Goal: Information Seeking & Learning: Learn about a topic

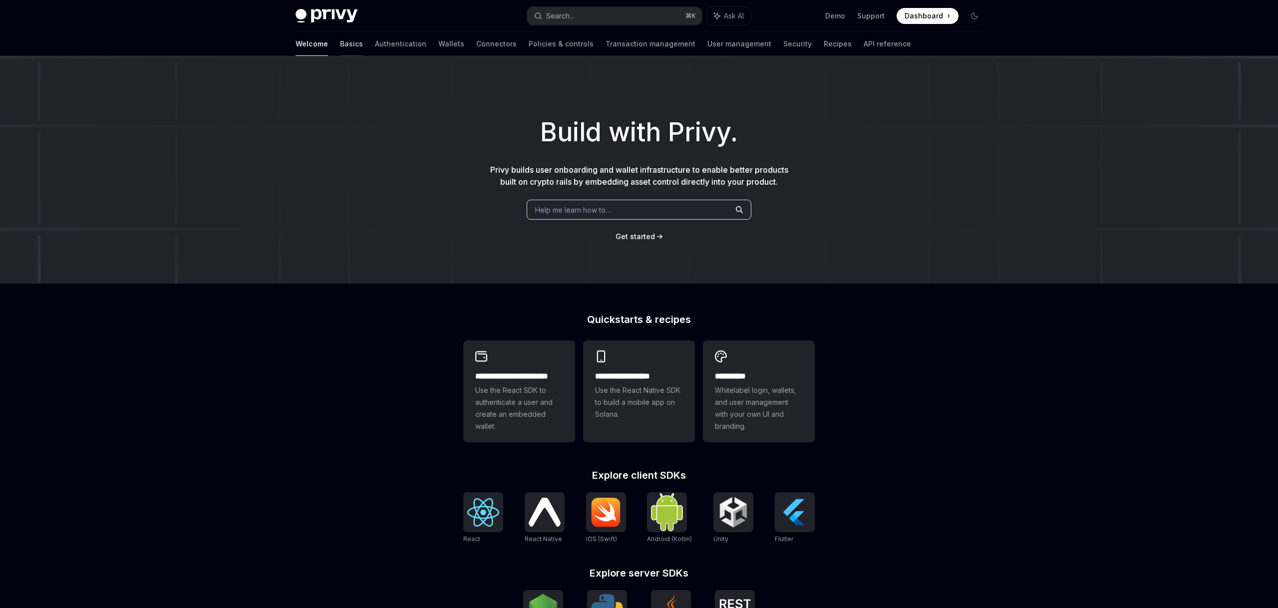
click at [340, 45] on link "Basics" at bounding box center [351, 44] width 23 height 24
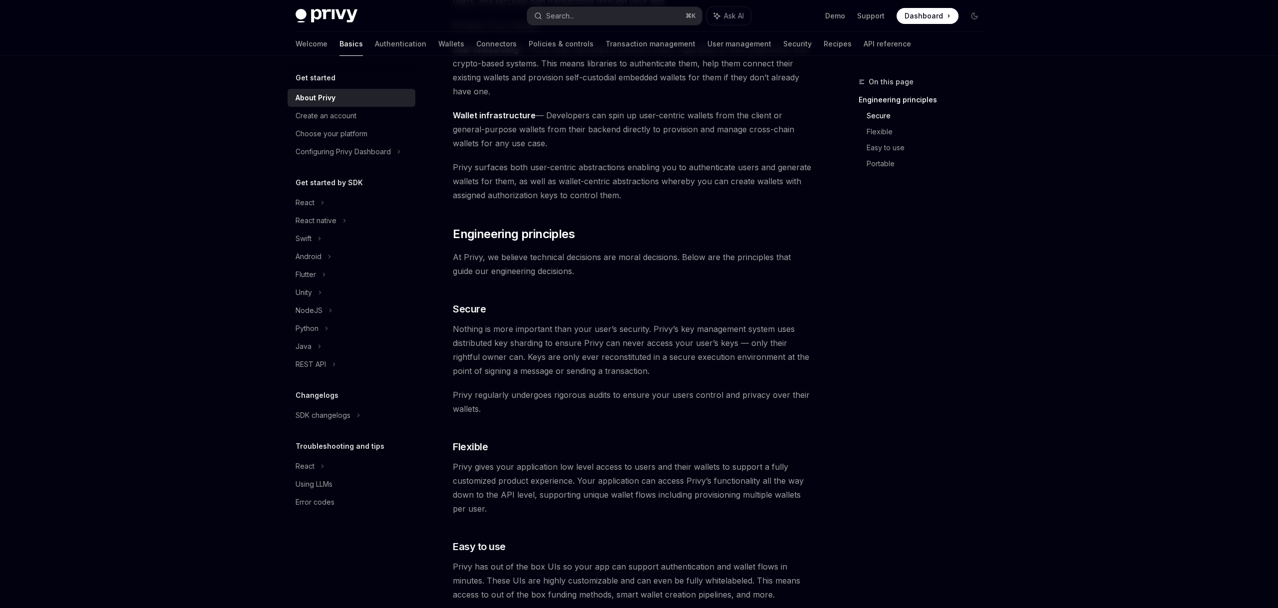
scroll to position [16, 0]
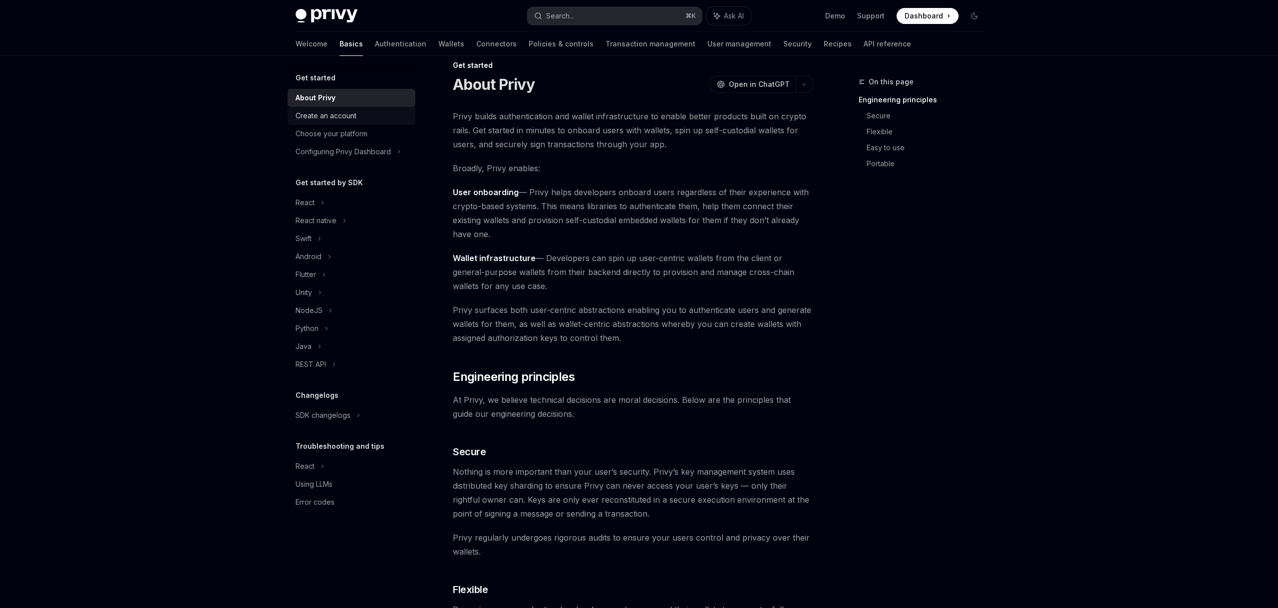
click at [313, 117] on div "Create an account" at bounding box center [326, 116] width 61 height 12
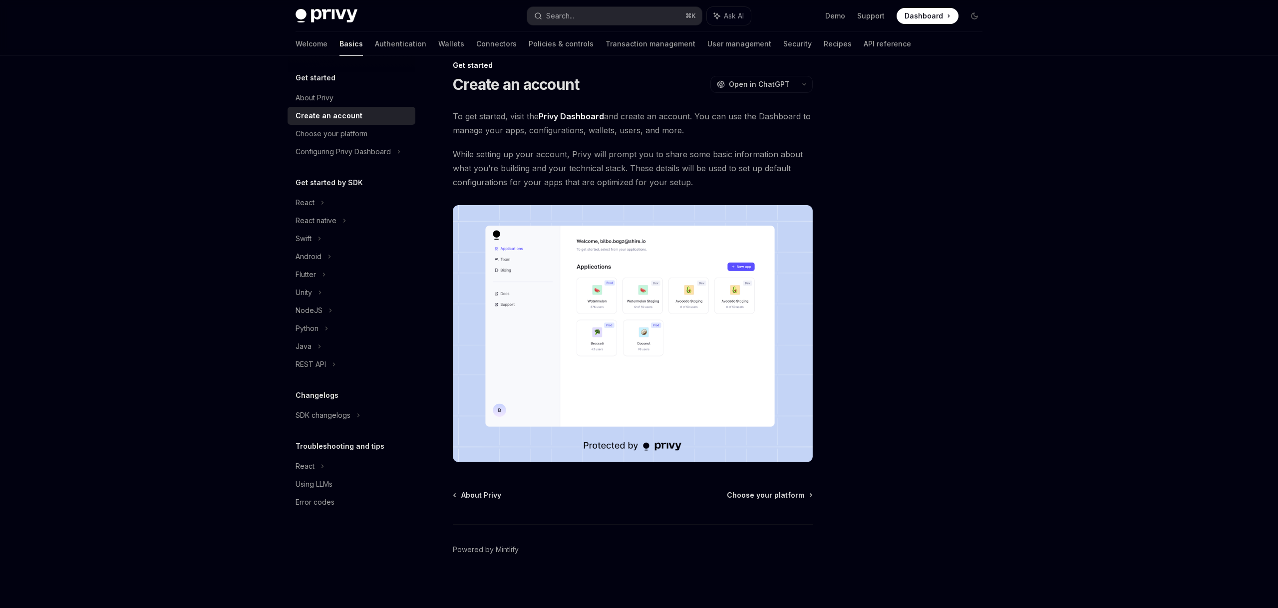
scroll to position [19, 0]
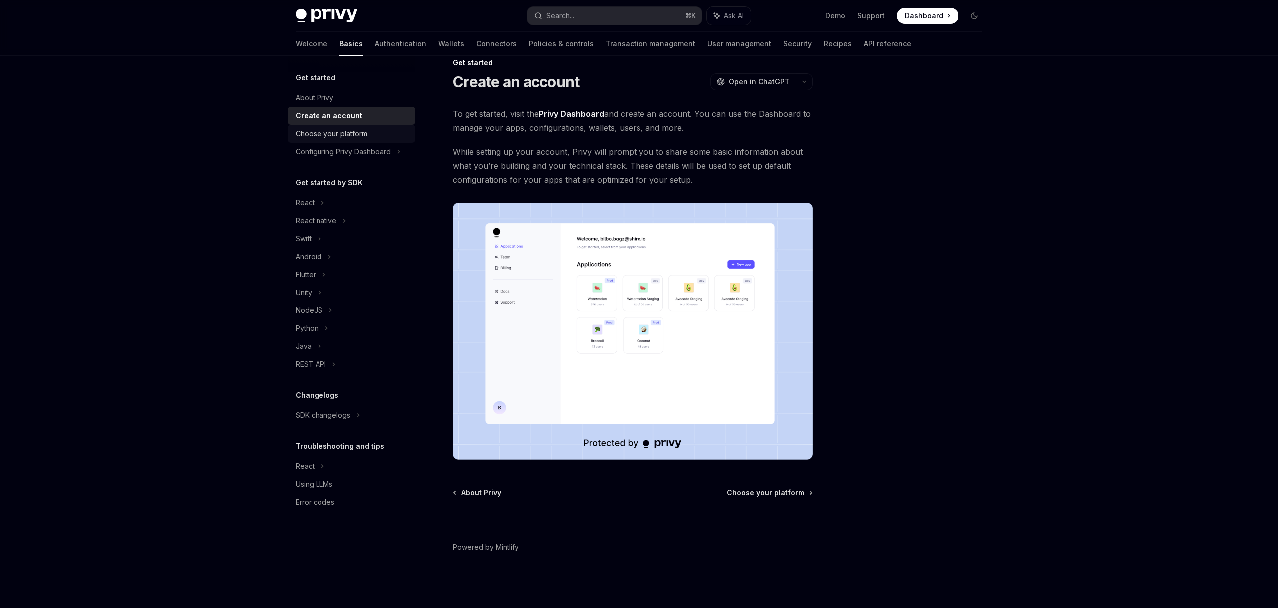
click at [334, 137] on div "Choose your platform" at bounding box center [332, 134] width 72 height 12
click at [310, 221] on div "React native" at bounding box center [316, 221] width 41 height 12
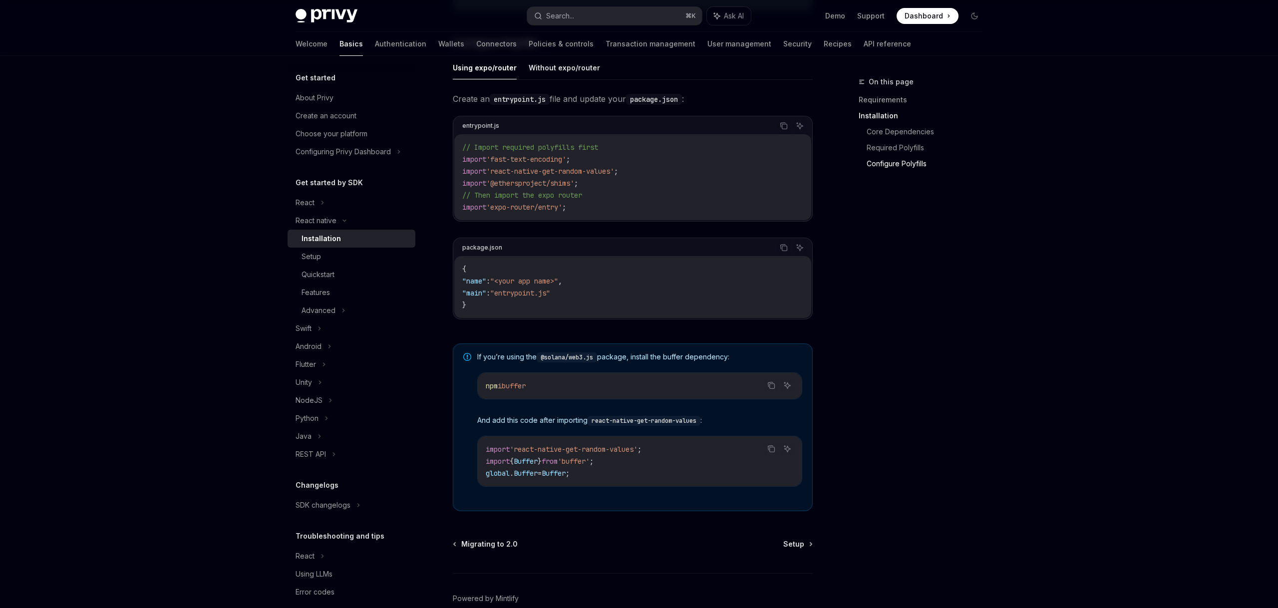
scroll to position [534, 0]
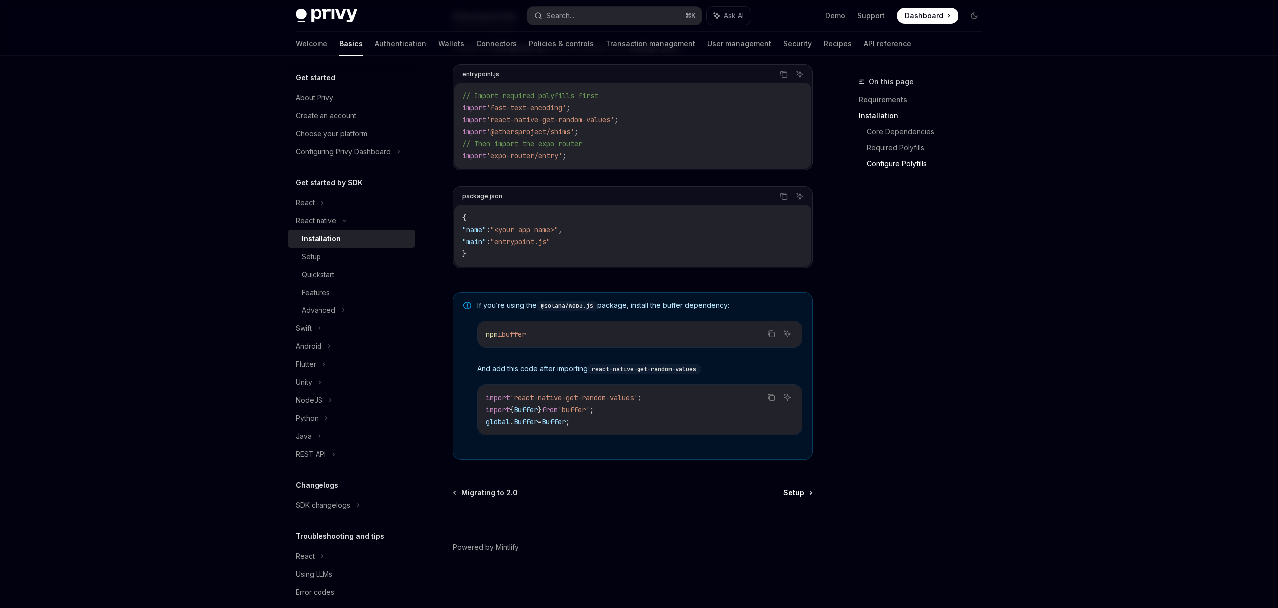
click at [795, 492] on span "Setup" at bounding box center [793, 493] width 21 height 10
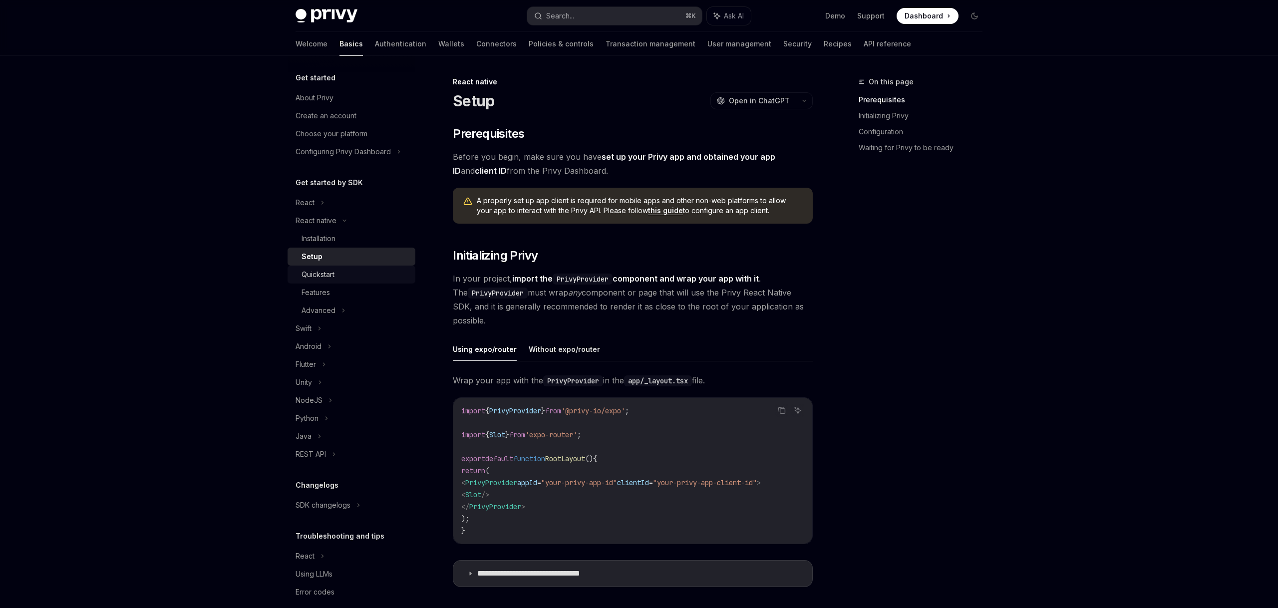
click at [324, 278] on div "Quickstart" at bounding box center [318, 275] width 33 height 12
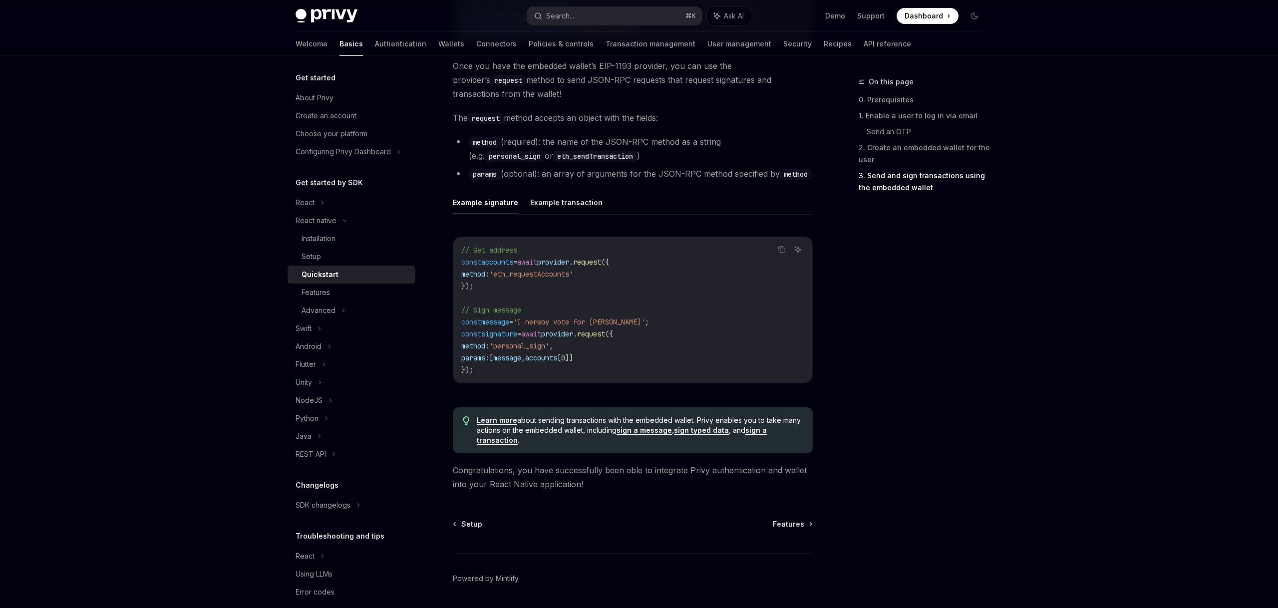
scroll to position [1342, 0]
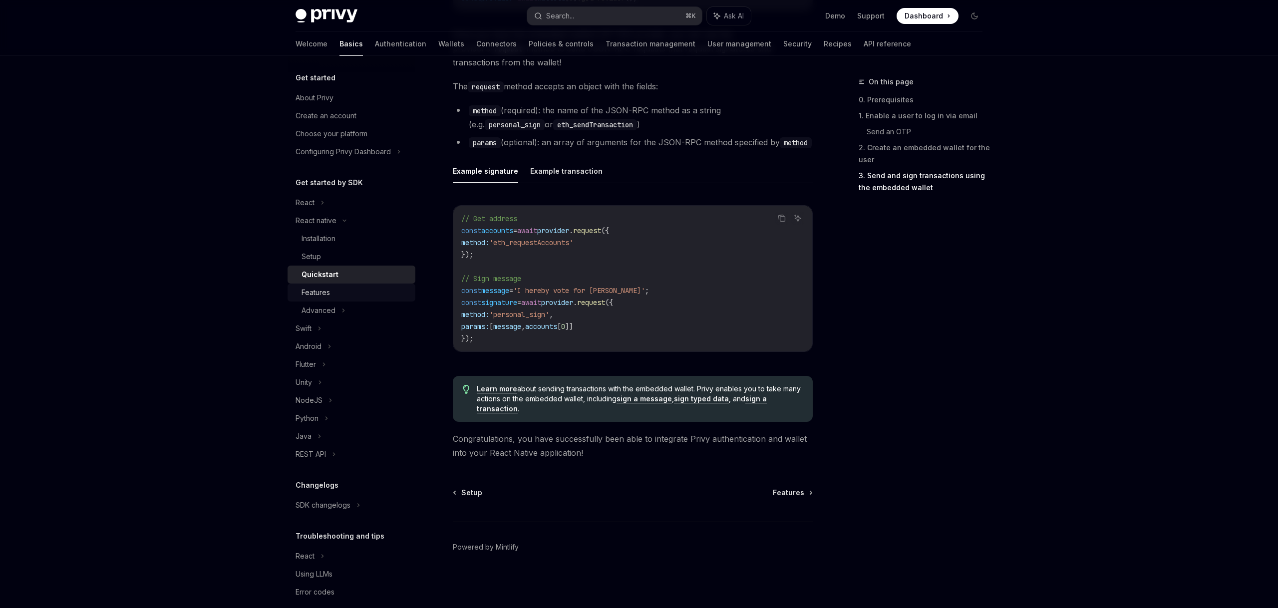
click at [325, 291] on div "Features" at bounding box center [316, 293] width 28 height 12
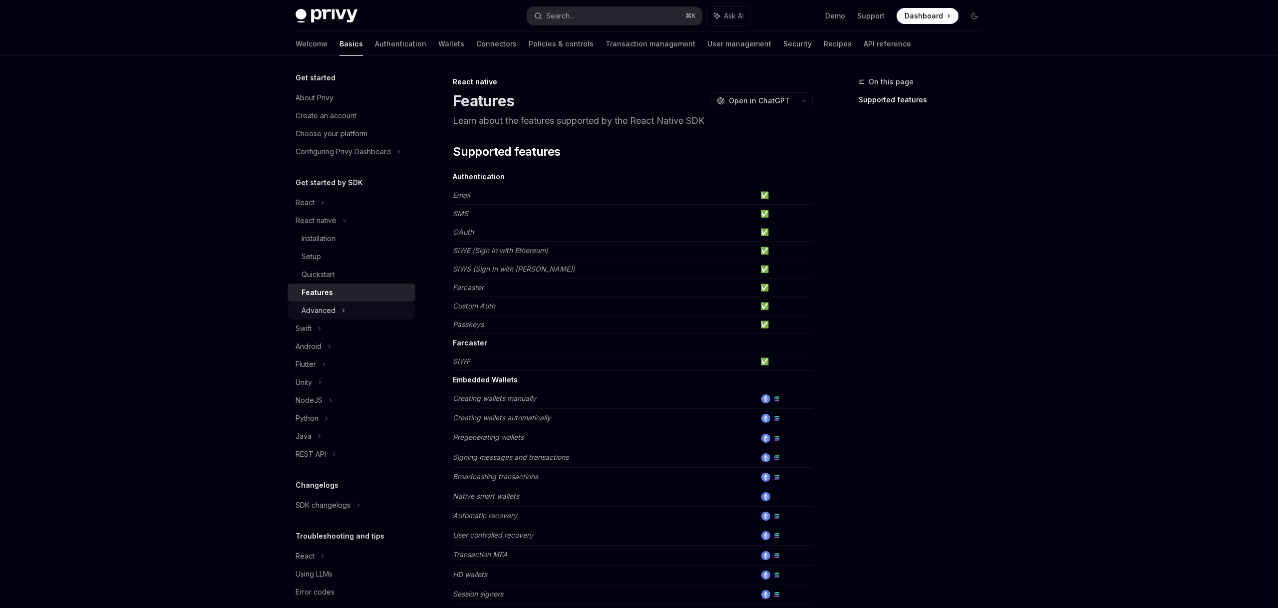
click at [327, 308] on div "Advanced" at bounding box center [319, 311] width 34 height 12
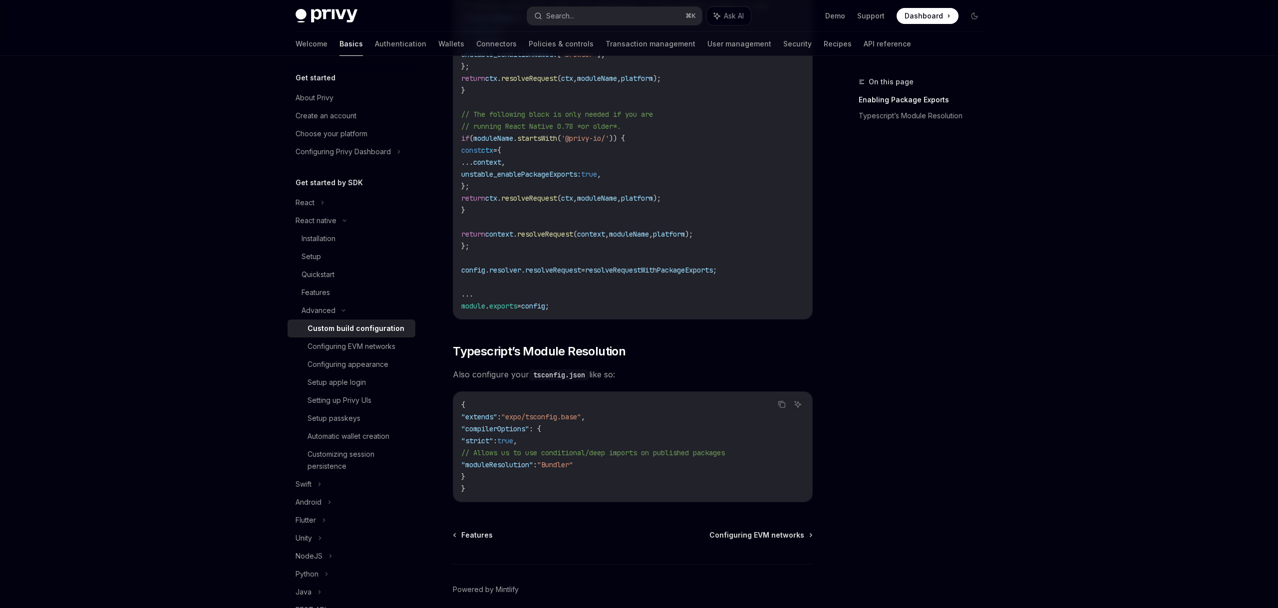
scroll to position [731, 0]
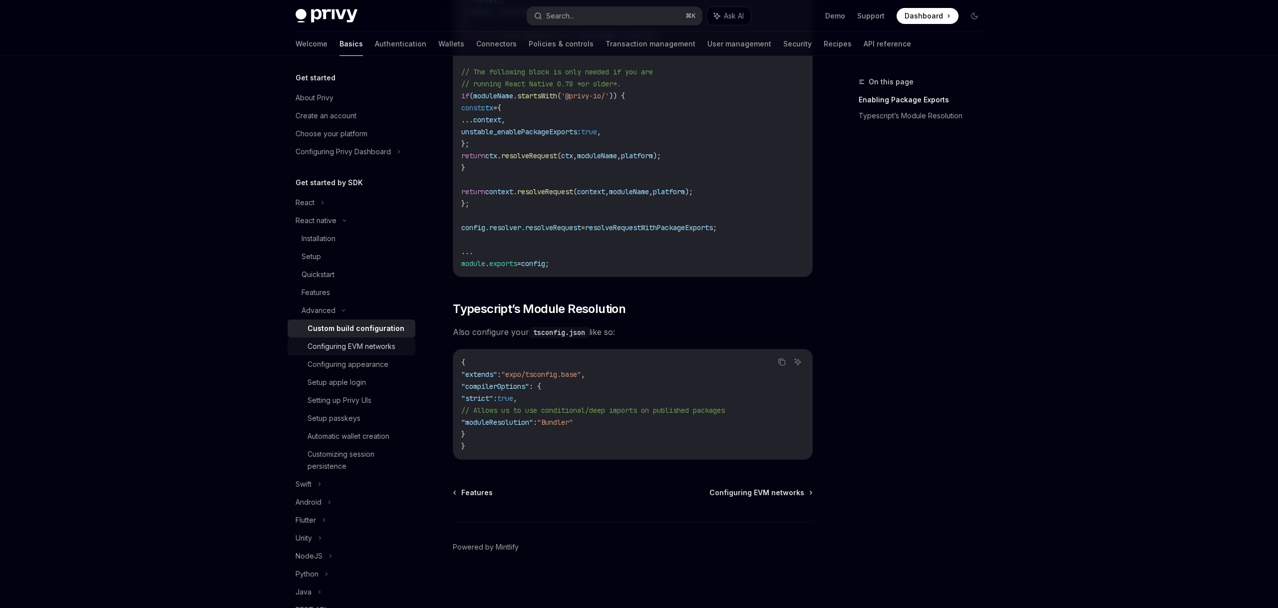
click at [356, 350] on div "Configuring EVM networks" at bounding box center [352, 346] width 88 height 12
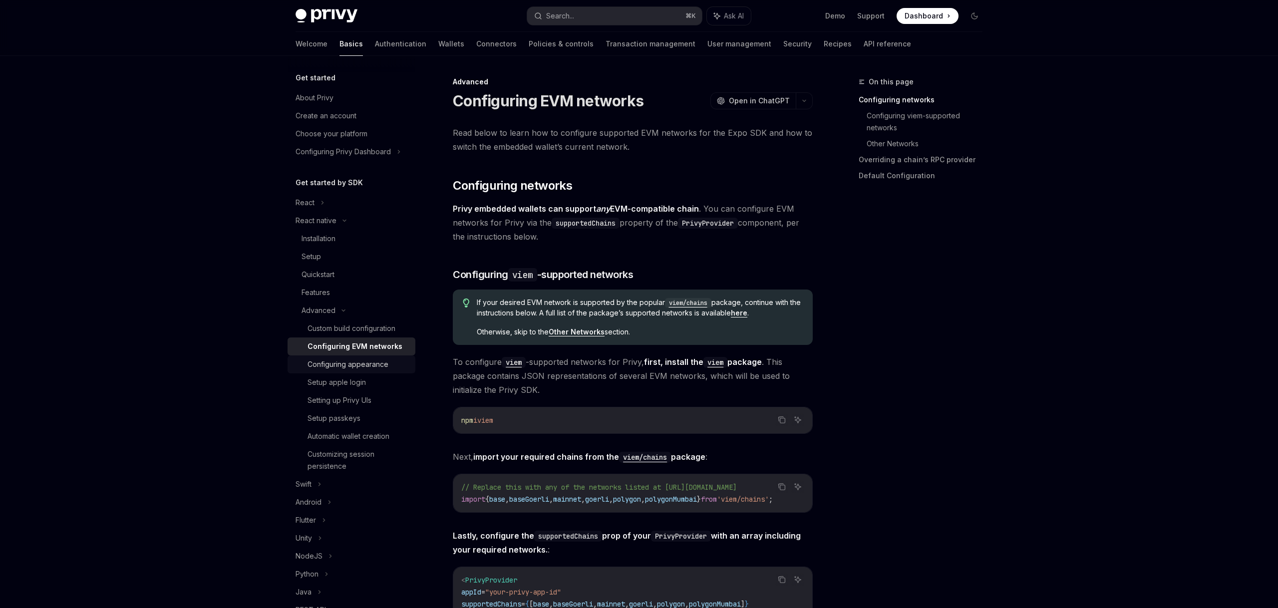
click at [351, 360] on div "Configuring appearance" at bounding box center [348, 364] width 81 height 12
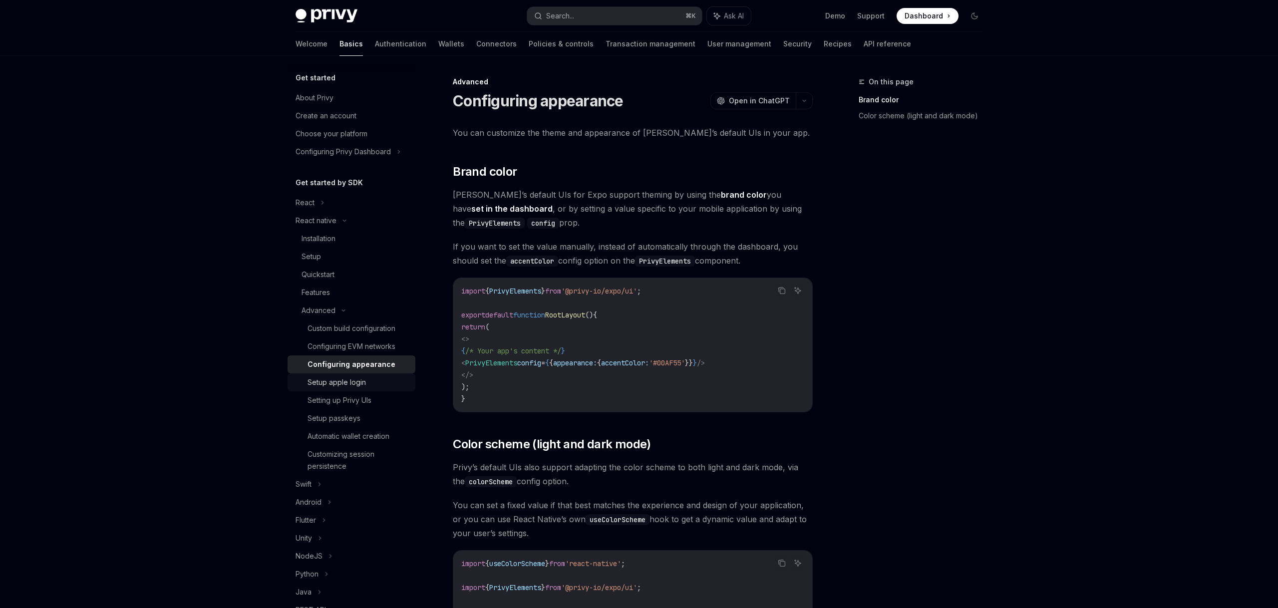
click at [343, 380] on div "Setup apple login" at bounding box center [337, 382] width 58 height 12
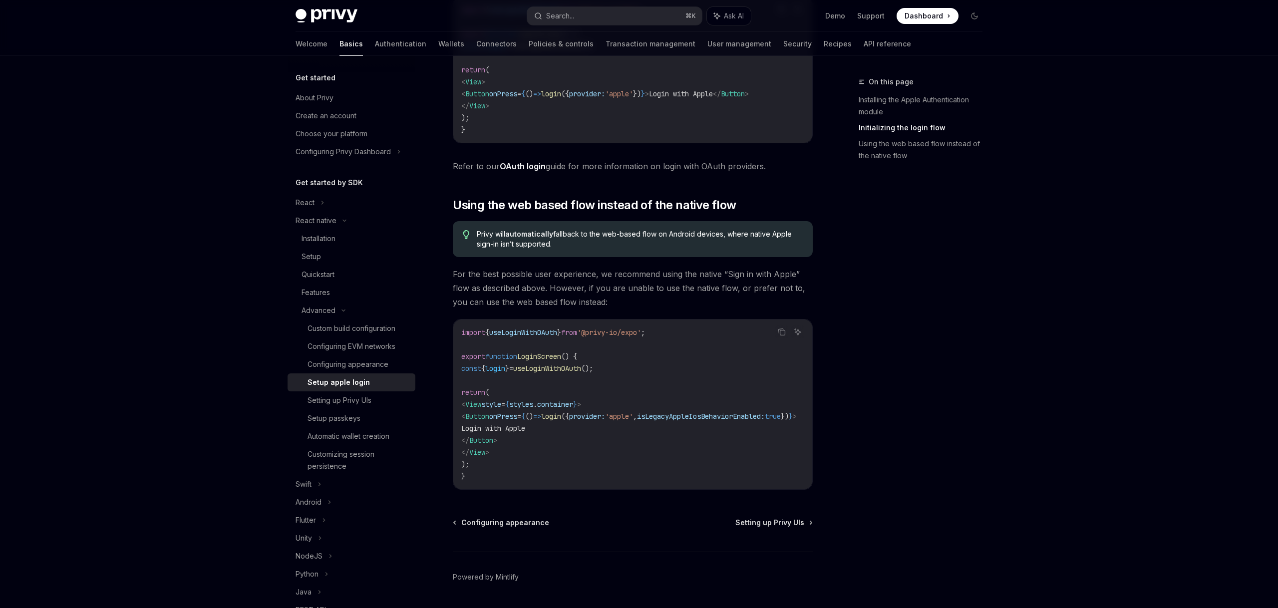
scroll to position [644, 0]
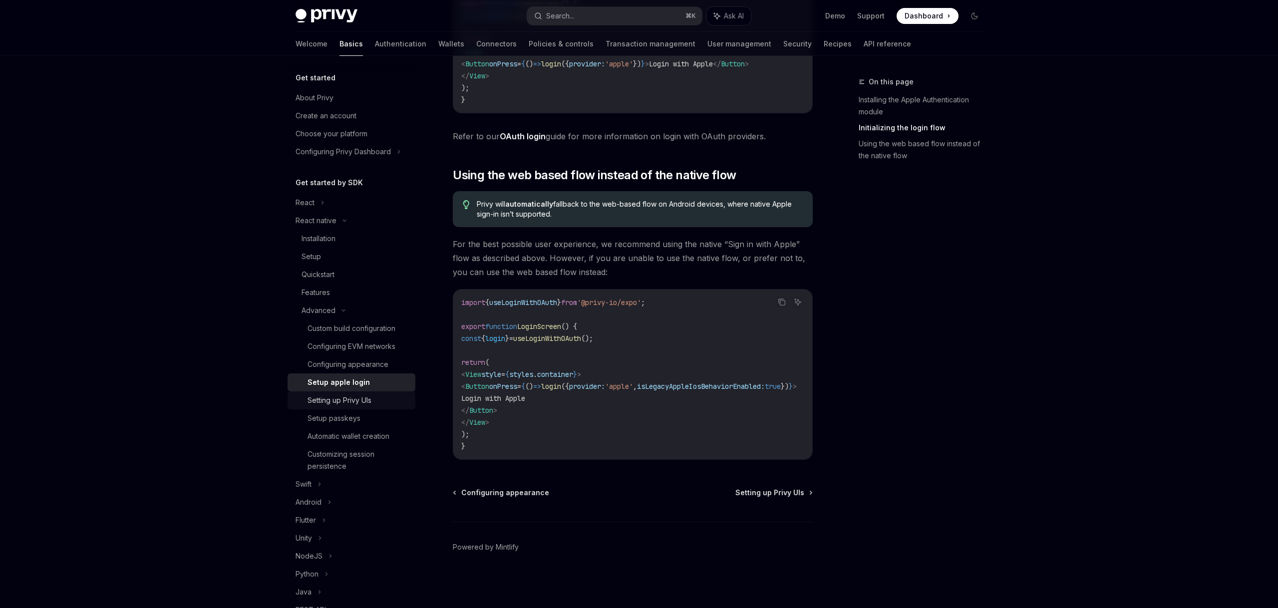
click at [322, 398] on div "Setting up Privy UIs" at bounding box center [340, 400] width 64 height 12
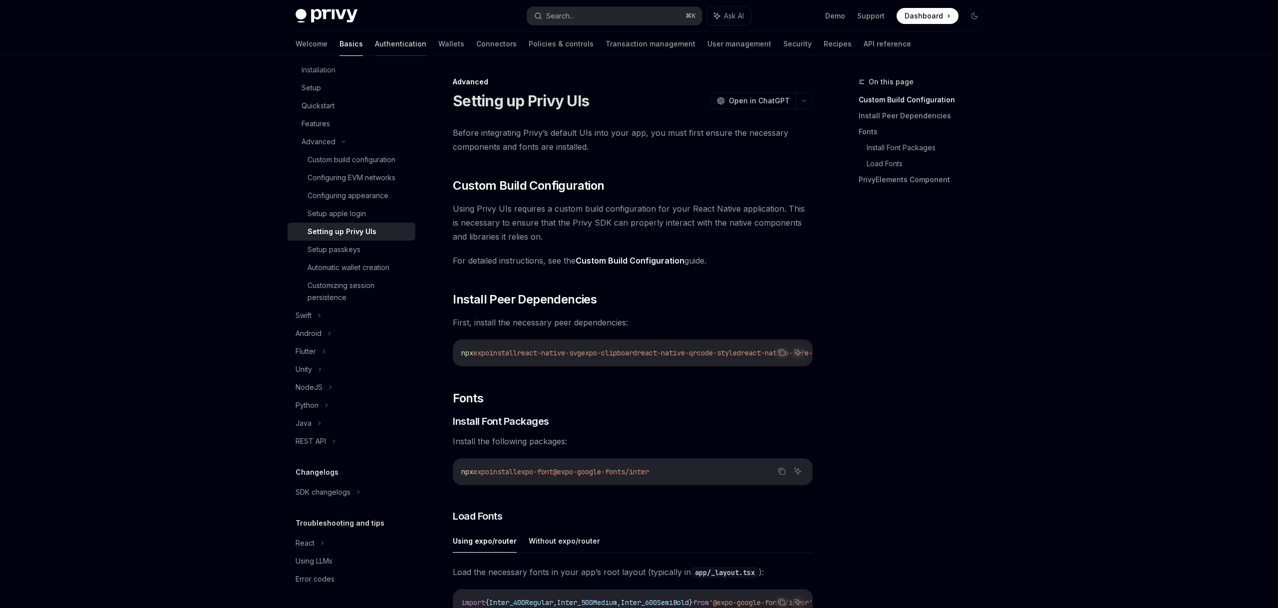
click at [375, 45] on link "Authentication" at bounding box center [400, 44] width 51 height 24
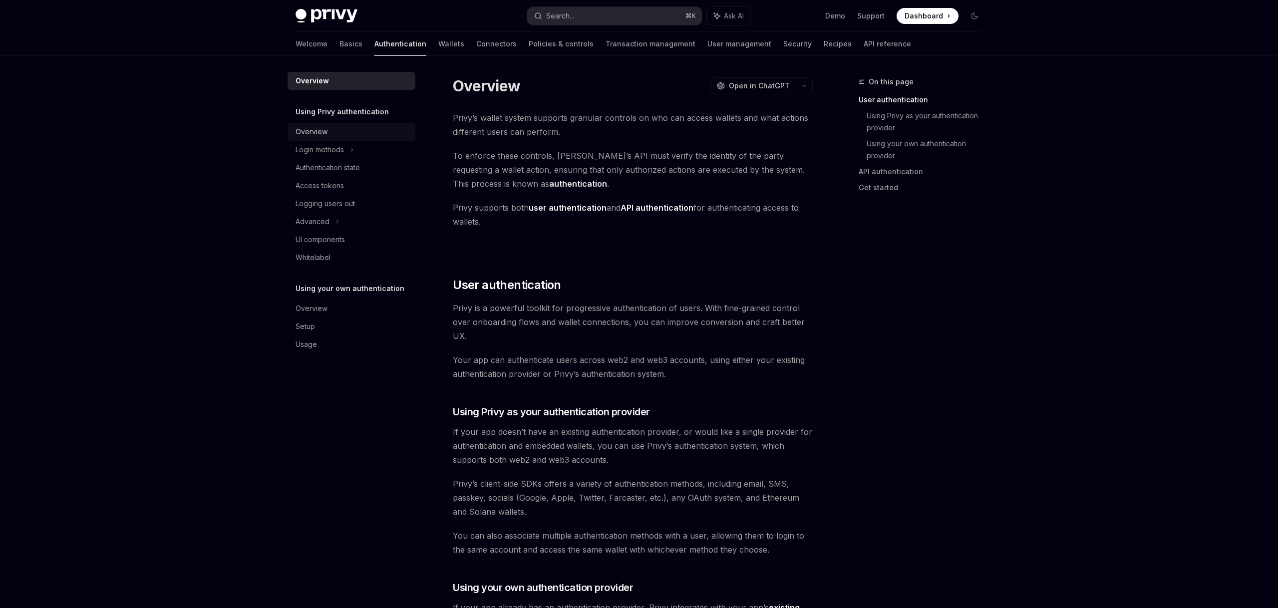
click at [318, 133] on div "Overview" at bounding box center [312, 132] width 32 height 12
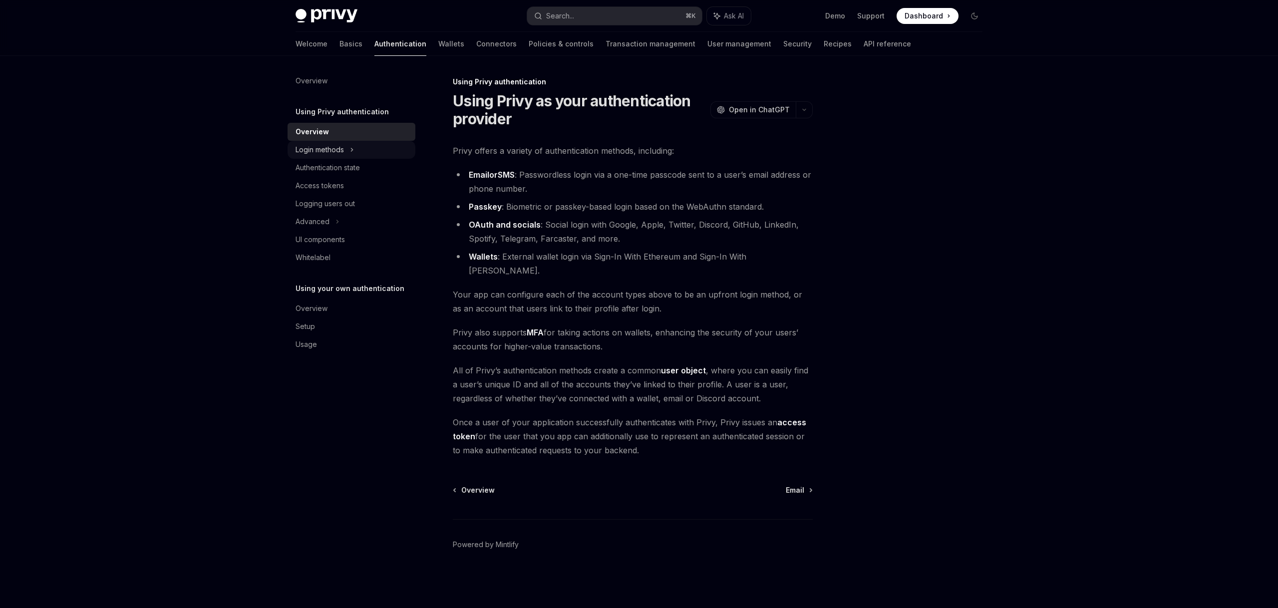
click at [344, 150] on div "Login methods" at bounding box center [320, 150] width 48 height 12
type textarea "*"
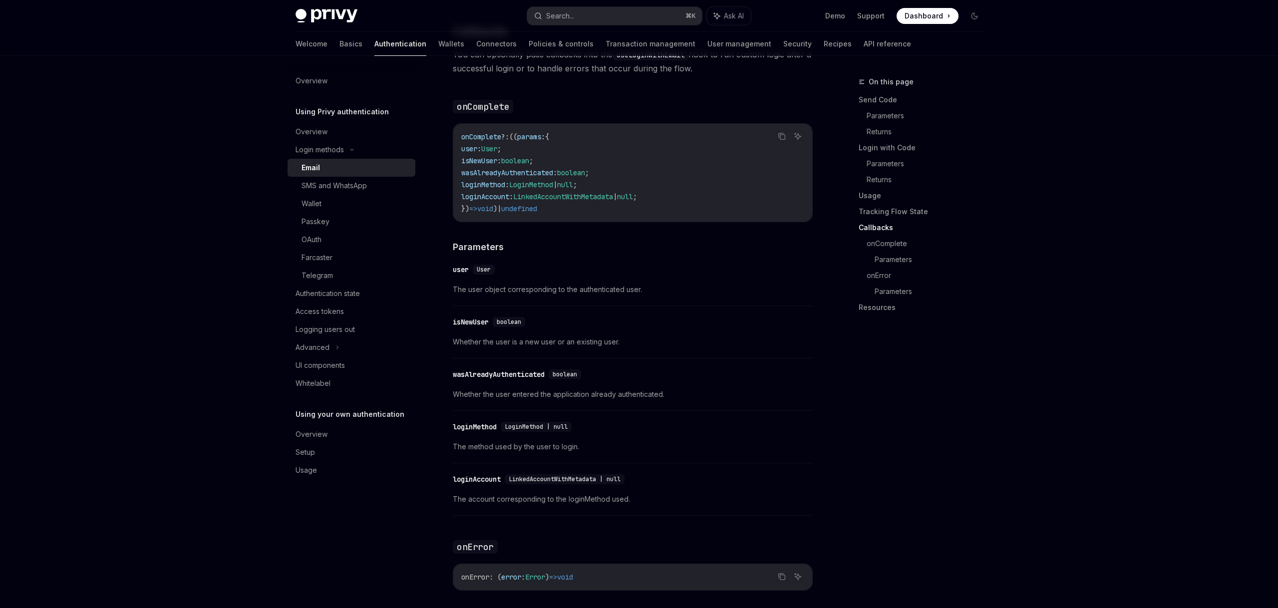
scroll to position [1477, 0]
click at [592, 16] on button "Search... ⌘ K" at bounding box center [614, 16] width 175 height 18
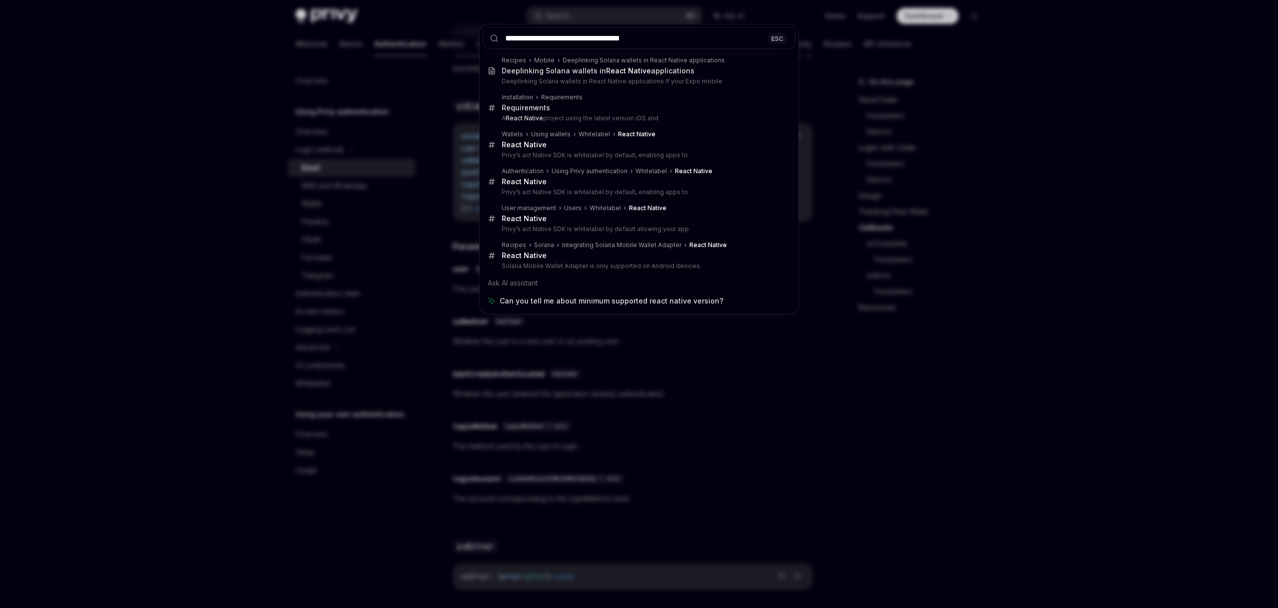
type input "**********"
drag, startPoint x: 162, startPoint y: 153, endPoint x: 164, endPoint y: 184, distance: 30.6
click at [164, 184] on div "**********" at bounding box center [639, 304] width 1278 height 608
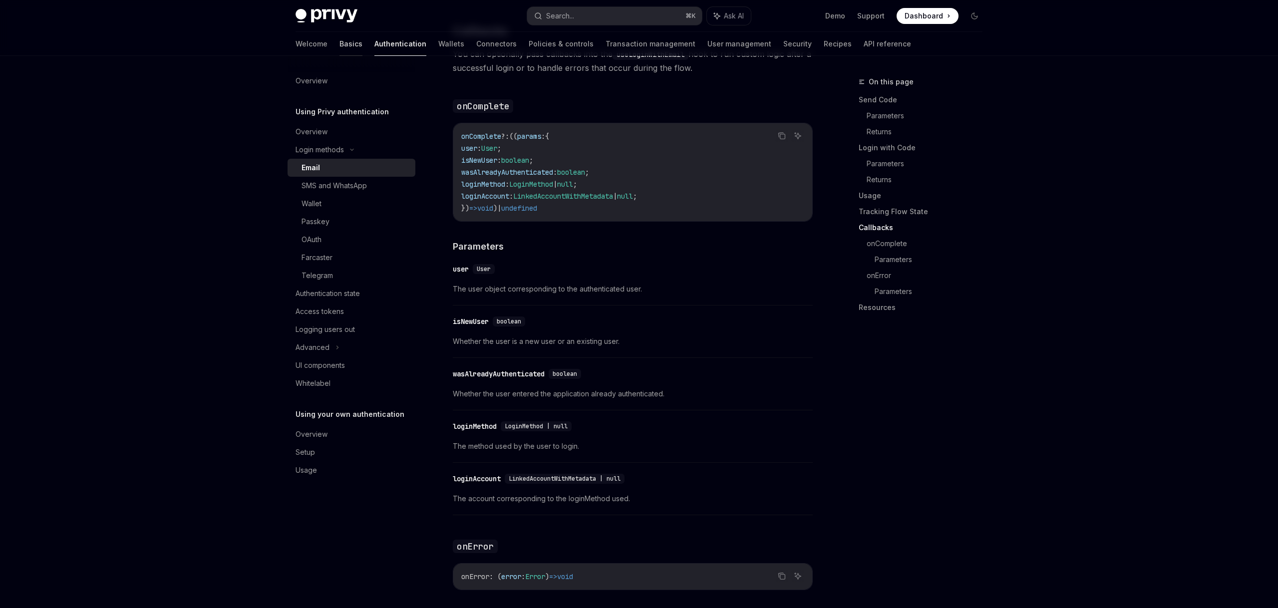
click at [339, 42] on link "Basics" at bounding box center [350, 44] width 23 height 24
click at [339, 49] on link "Basics" at bounding box center [350, 44] width 23 height 24
click at [305, 87] on link "Overview" at bounding box center [352, 81] width 128 height 18
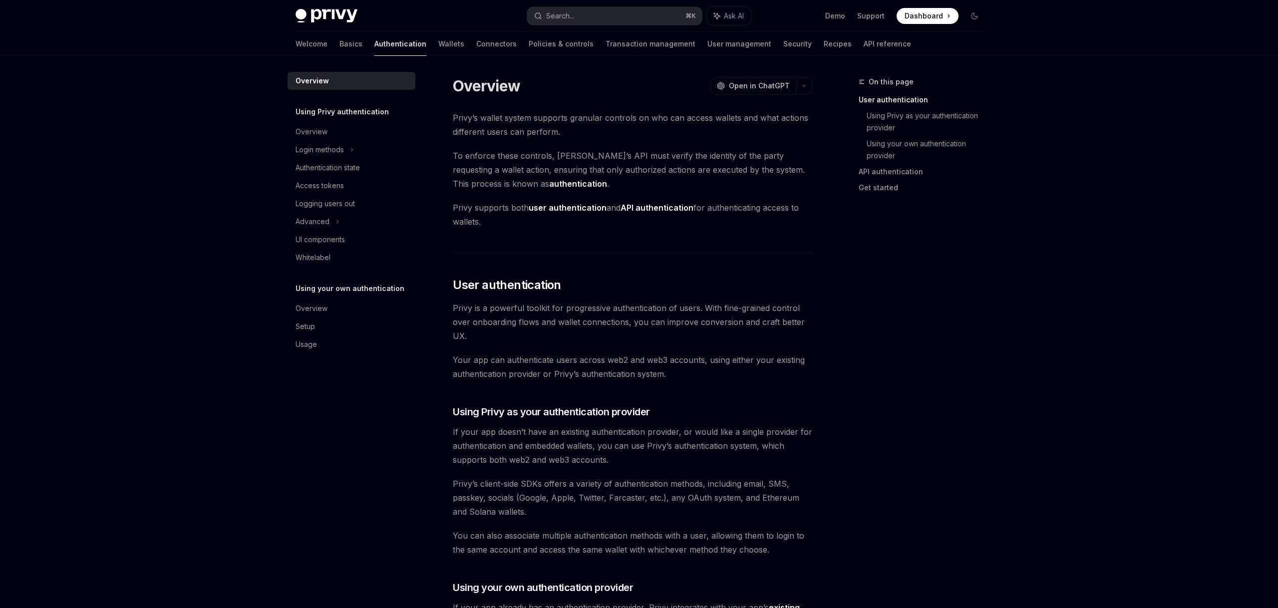
click at [339, 42] on link "Basics" at bounding box center [350, 44] width 23 height 24
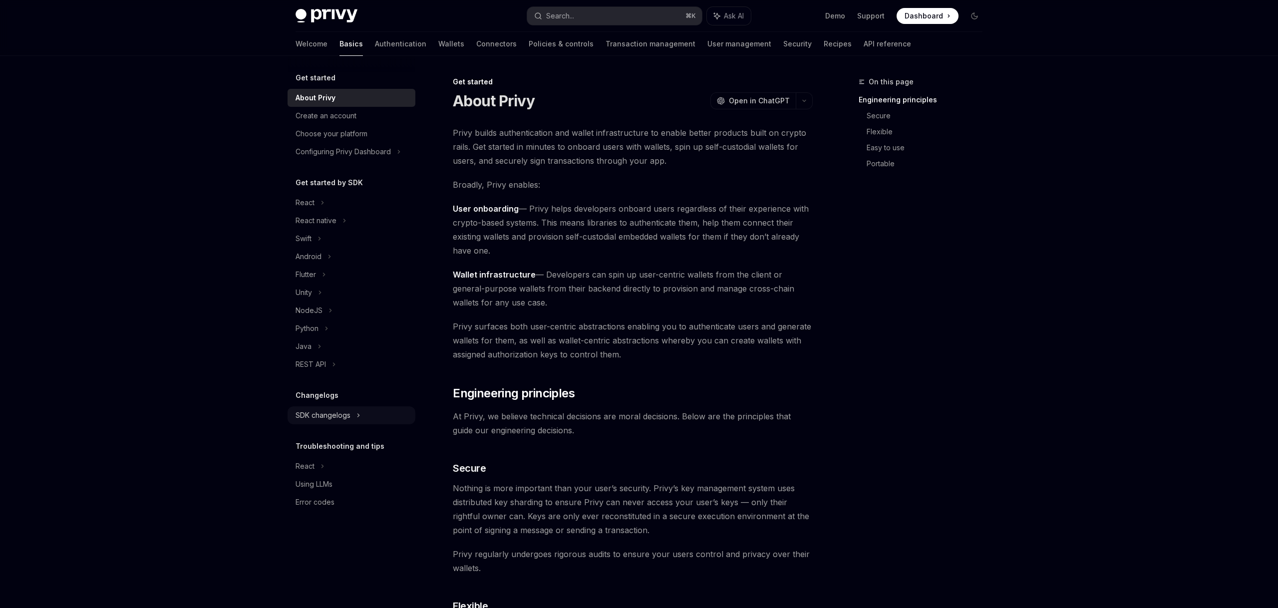
click at [350, 212] on div "SDK changelogs" at bounding box center [352, 203] width 128 height 18
click at [358, 414] on icon at bounding box center [358, 415] width 12 height 4
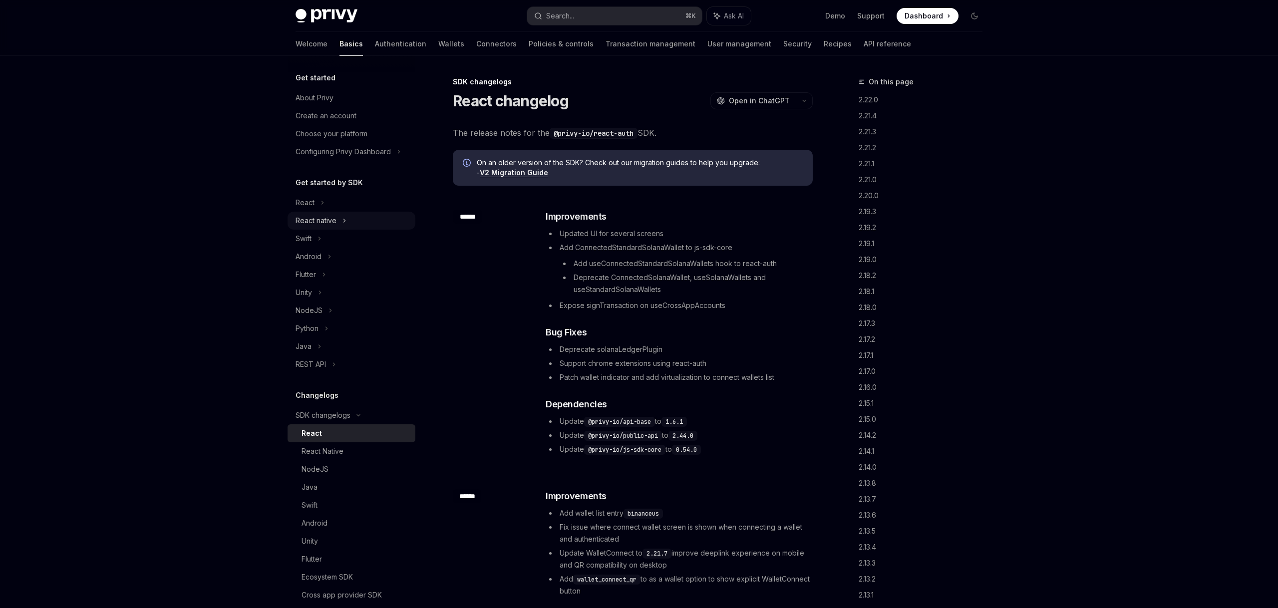
click at [338, 219] on div "React native" at bounding box center [352, 221] width 128 height 18
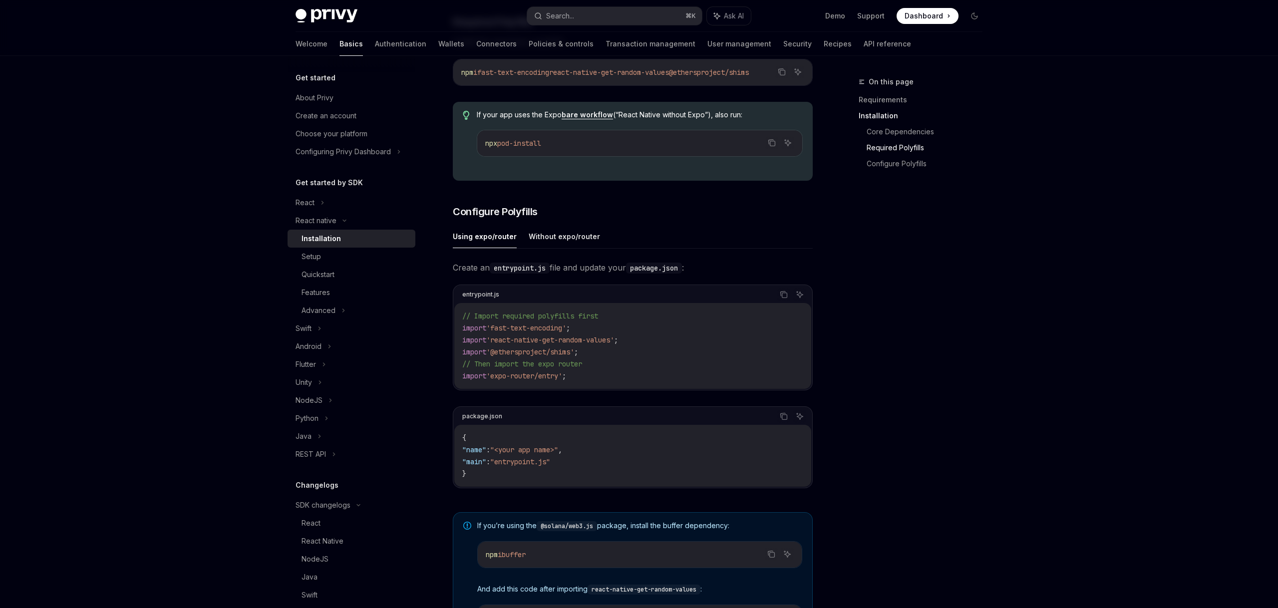
scroll to position [320, 0]
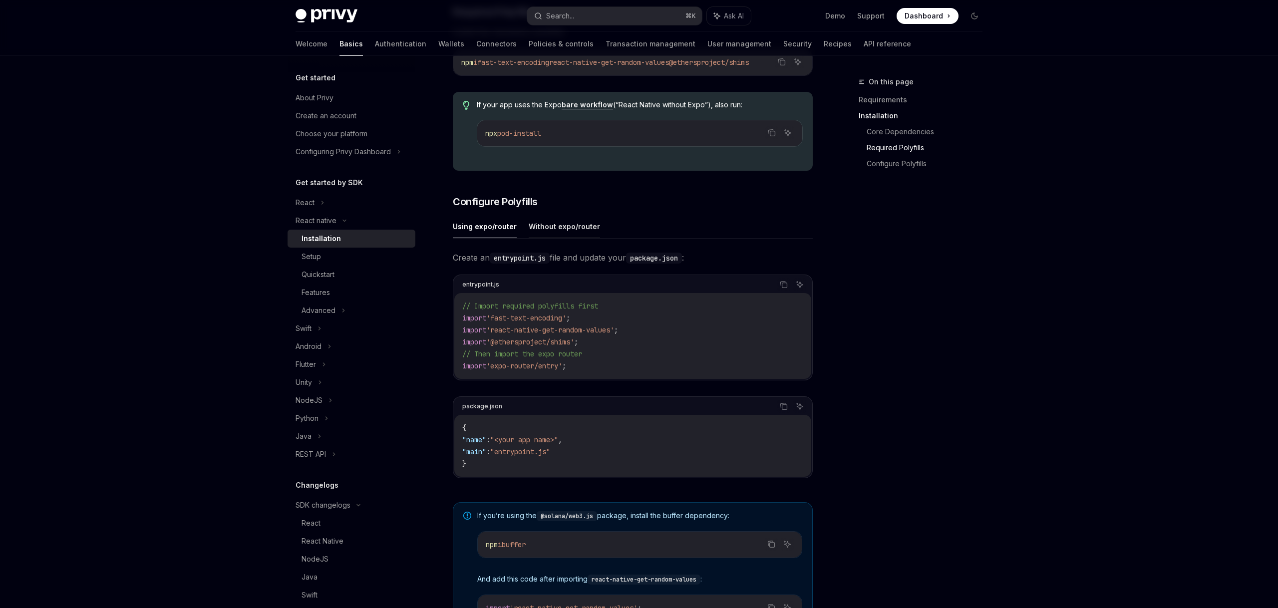
click at [551, 233] on button "Without expo/router" at bounding box center [564, 226] width 71 height 23
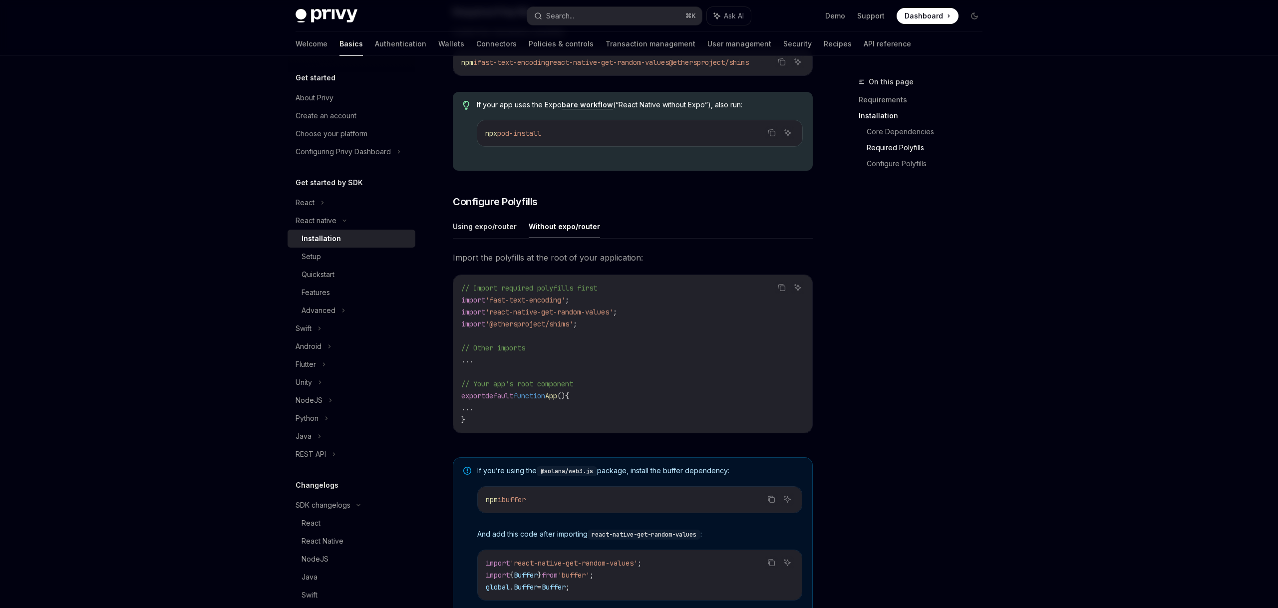
scroll to position [329, 0]
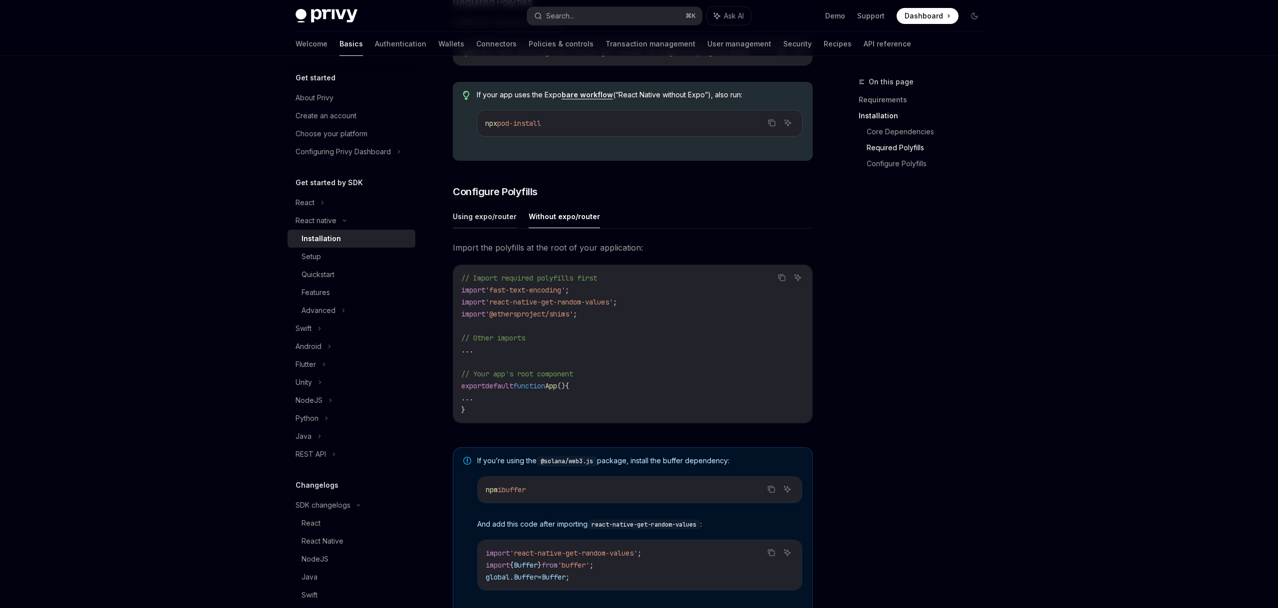
click at [491, 219] on button "Using expo/router" at bounding box center [485, 216] width 64 height 23
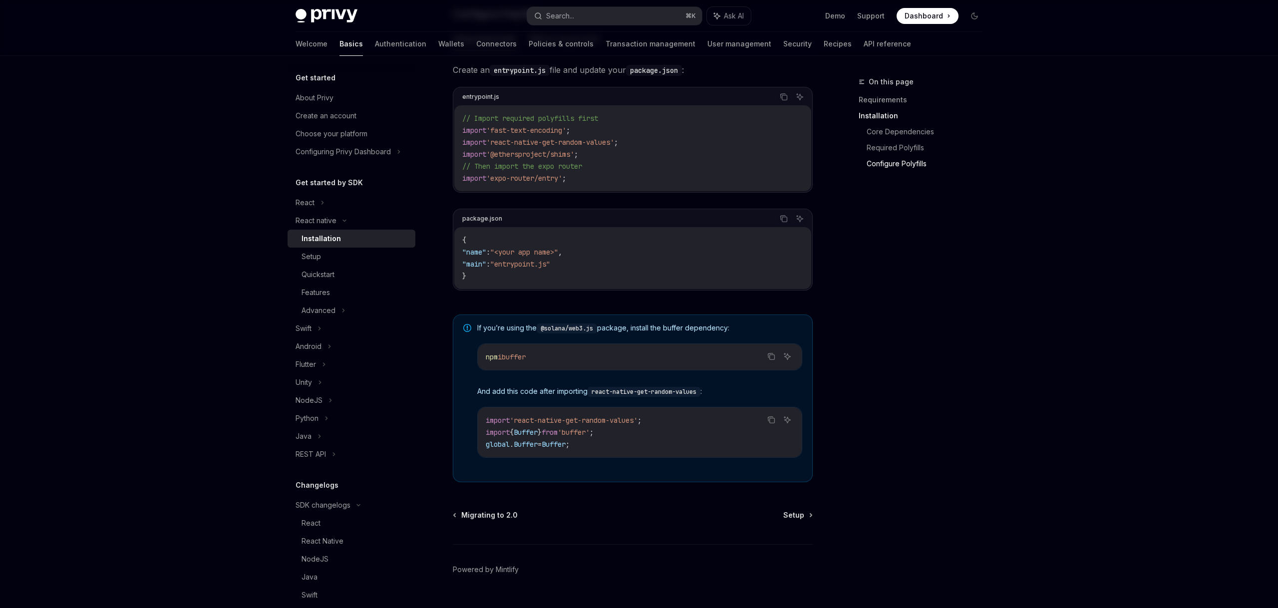
scroll to position [534, 0]
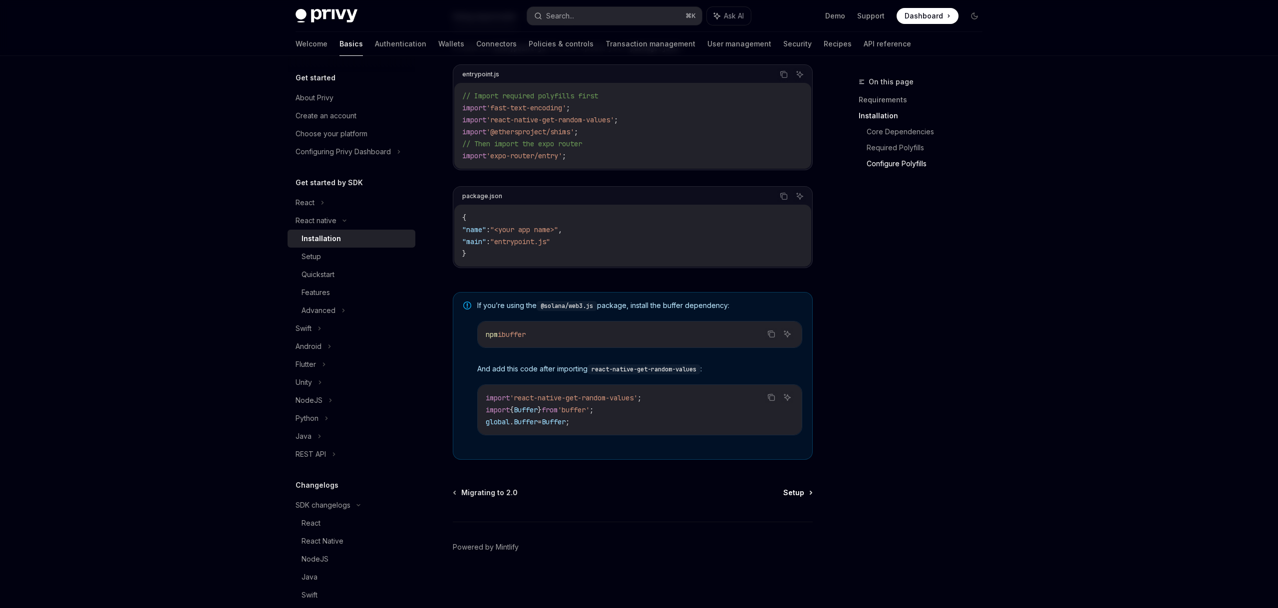
click at [802, 495] on span "Setup" at bounding box center [793, 493] width 21 height 10
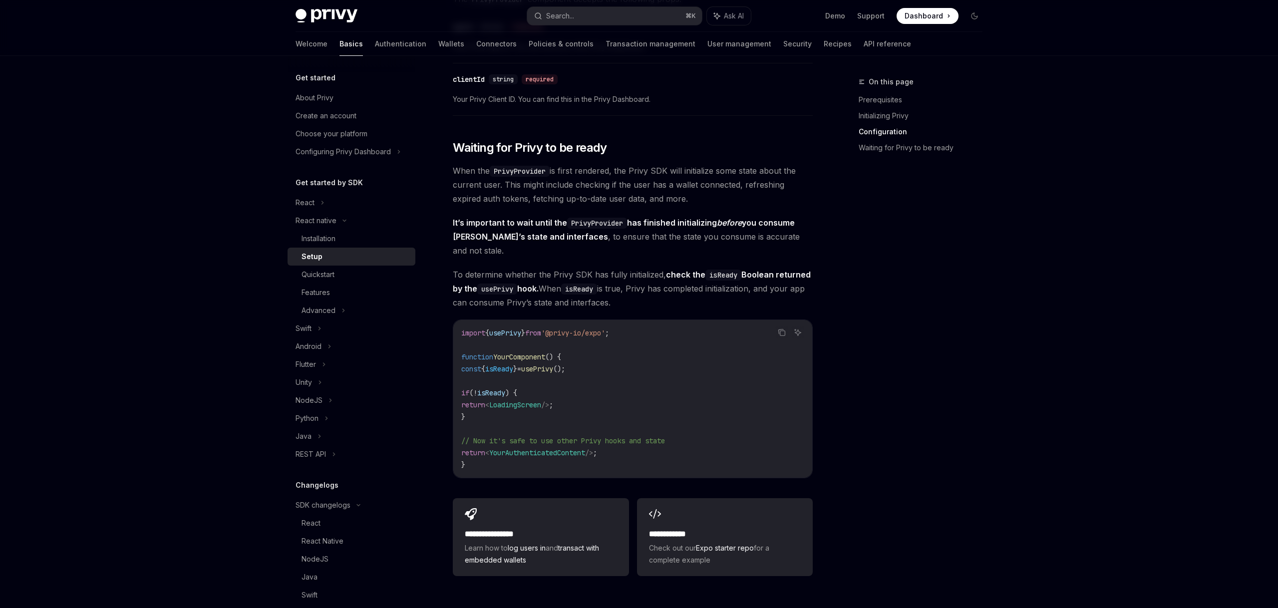
scroll to position [725, 0]
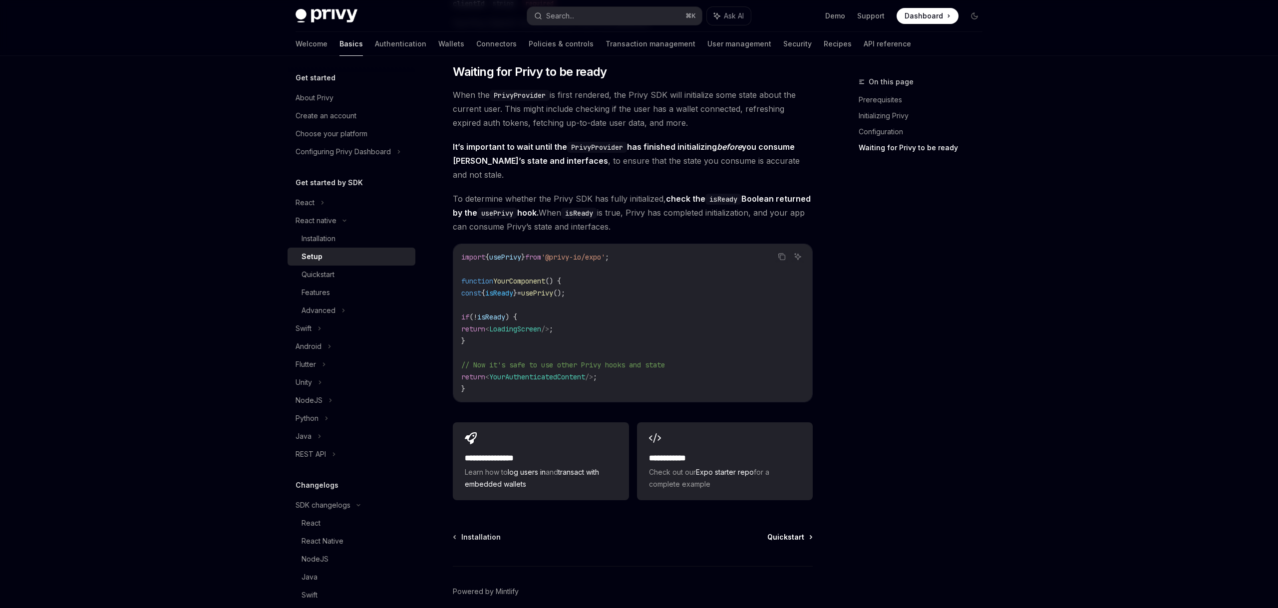
click at [788, 532] on span "Quickstart" at bounding box center [785, 537] width 37 height 10
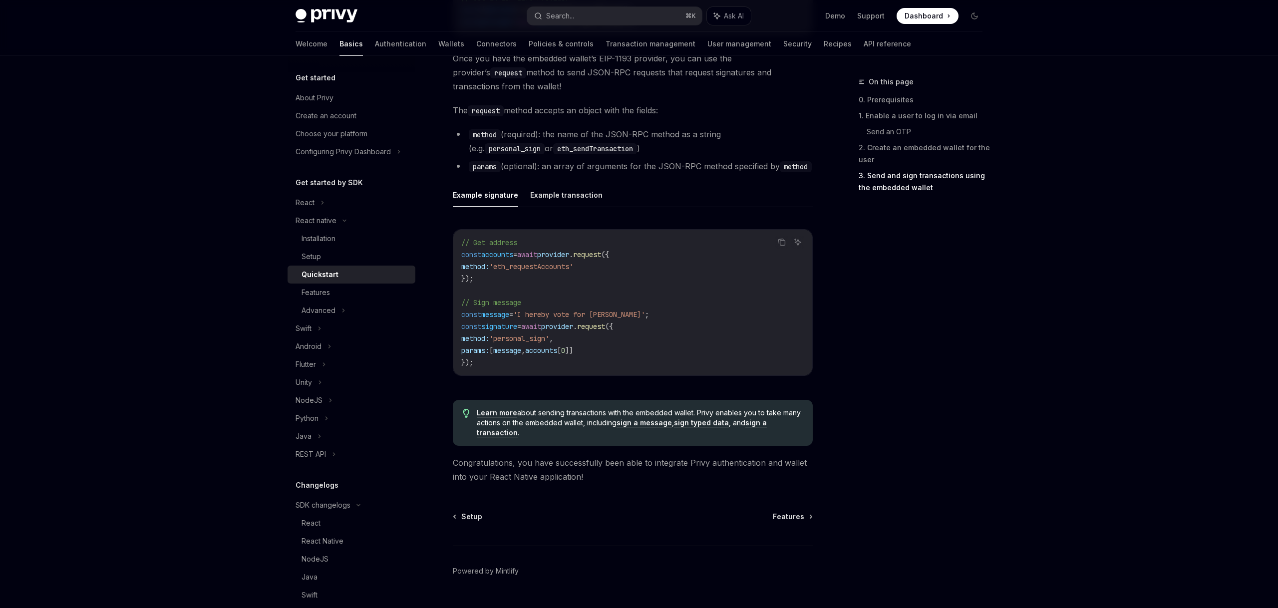
scroll to position [1342, 0]
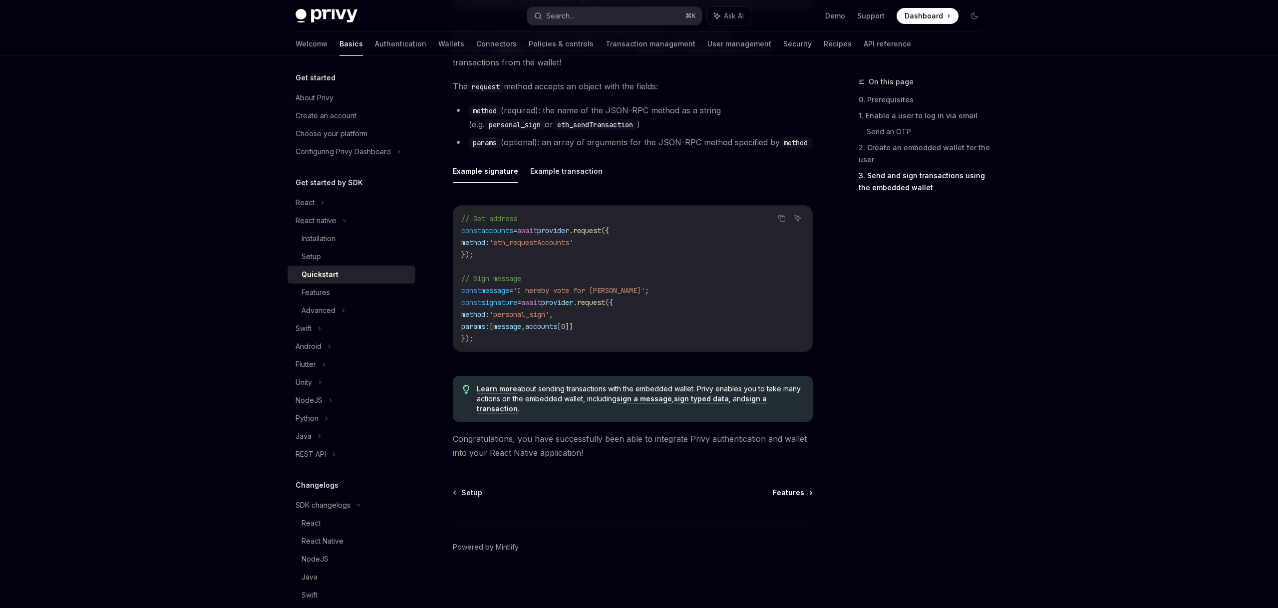
click at [798, 492] on span "Features" at bounding box center [788, 493] width 31 height 10
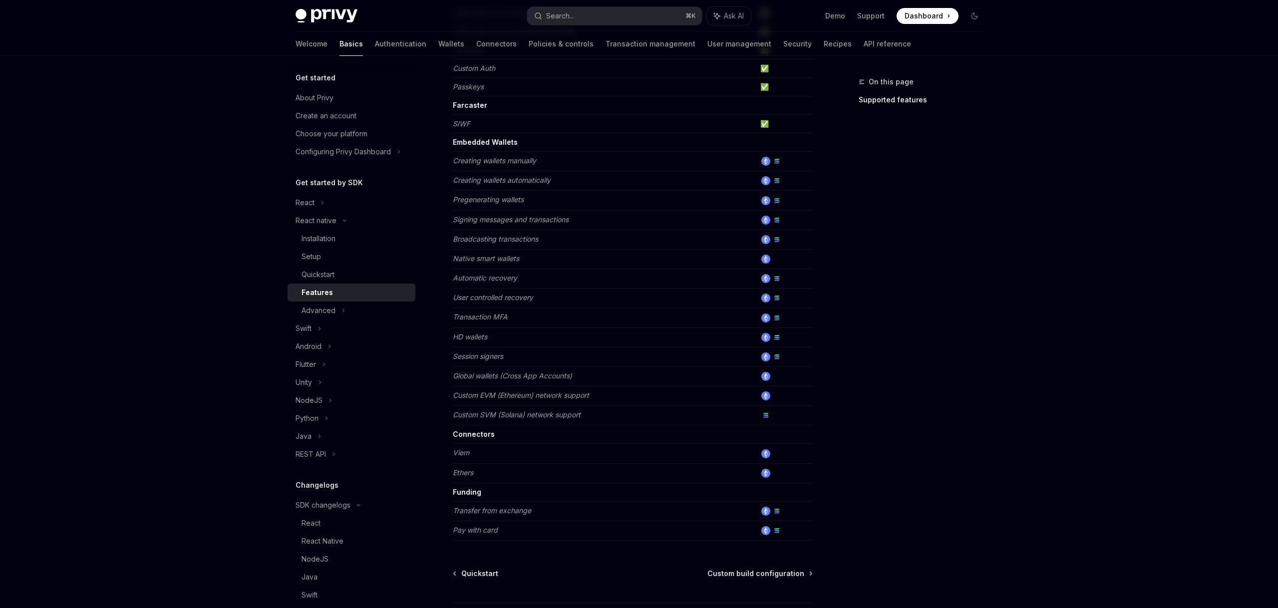
scroll to position [319, 0]
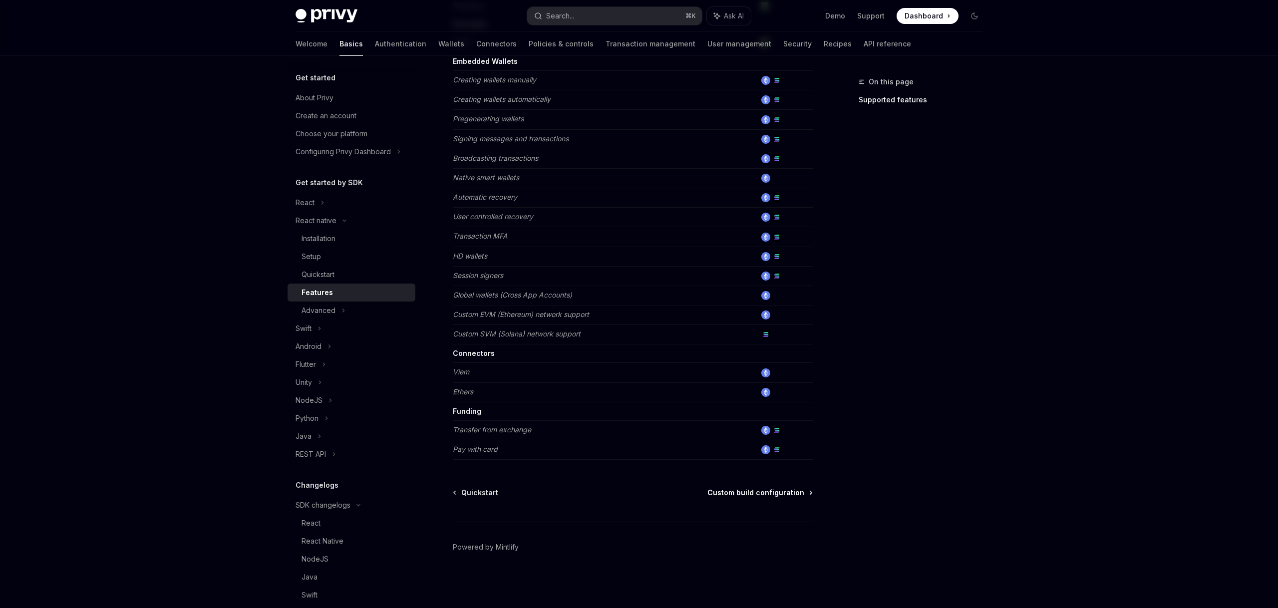
click at [782, 496] on span "Custom build configuration" at bounding box center [755, 493] width 97 height 10
type textarea "*"
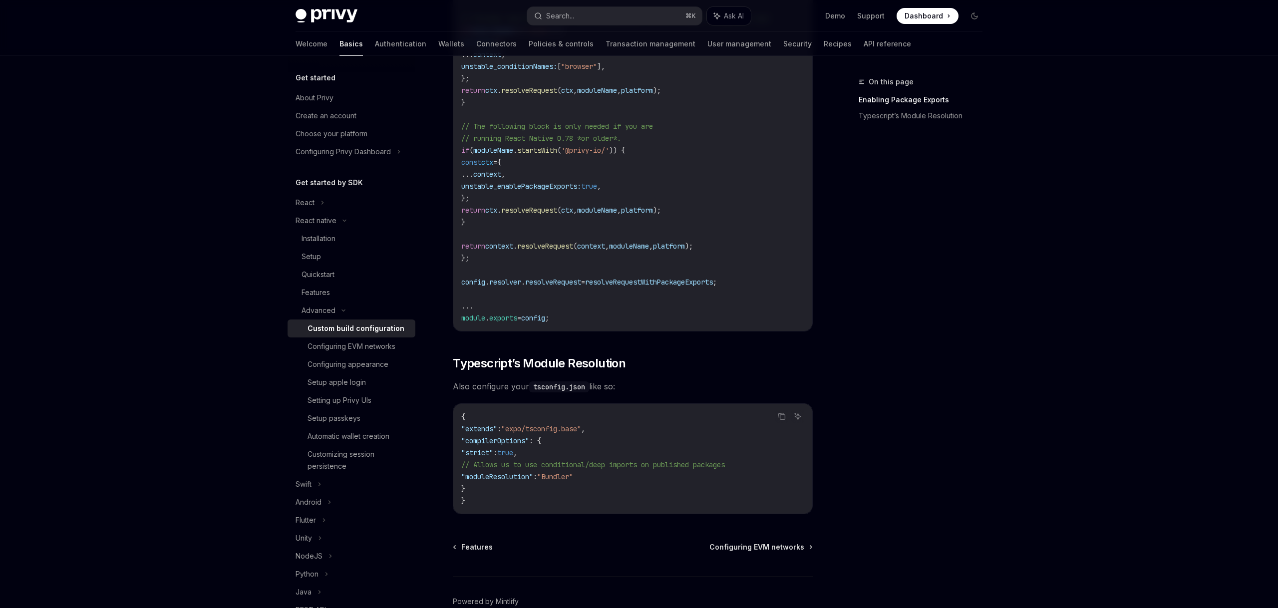
scroll to position [673, 0]
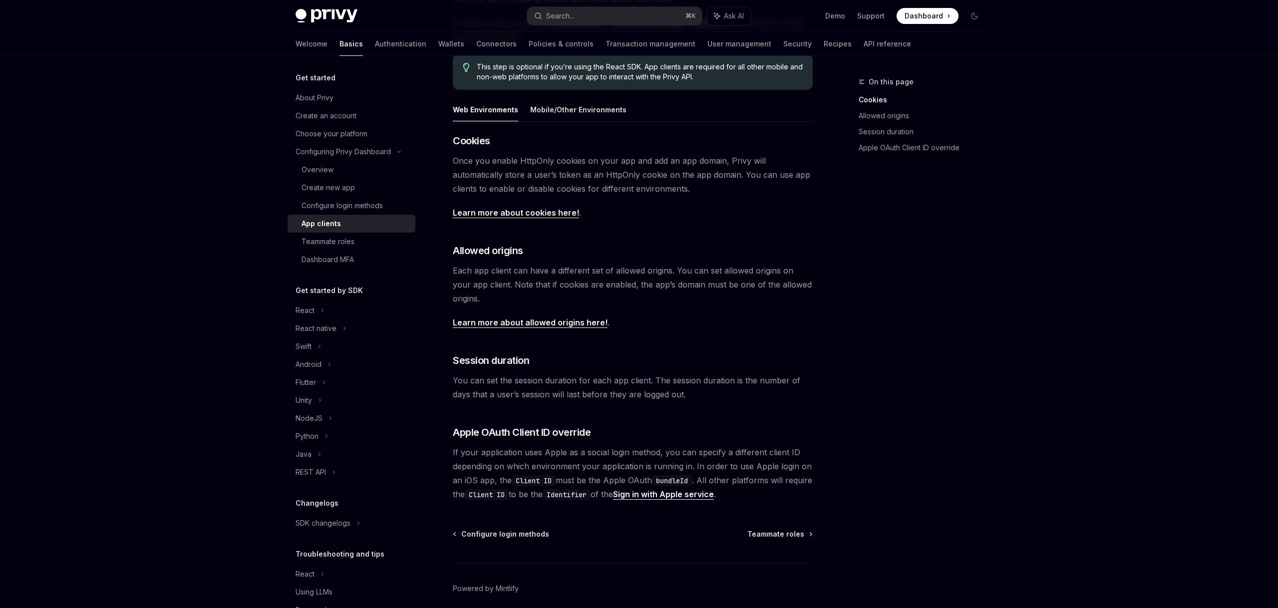
scroll to position [189, 0]
